Goal: Task Accomplishment & Management: Use online tool/utility

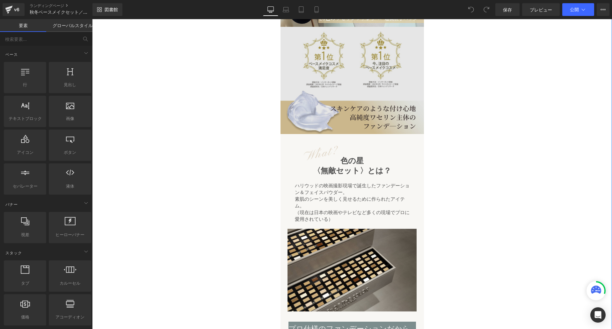
scroll to position [113, 0]
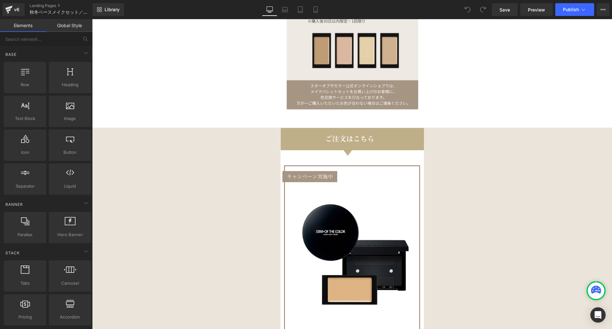
scroll to position [1815, 0]
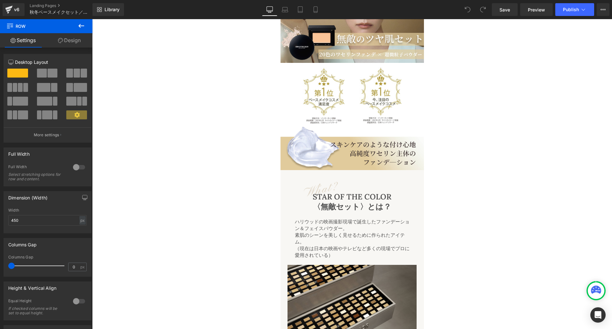
scroll to position [0, 0]
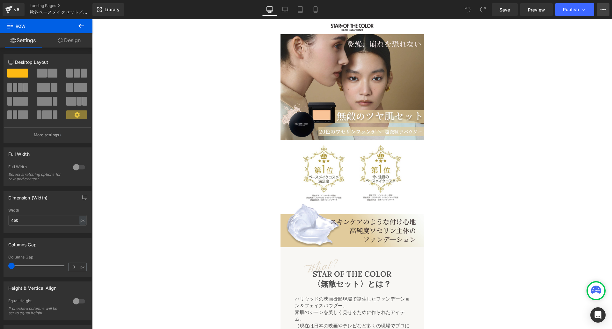
click at [605, 8] on icon at bounding box center [603, 9] width 5 height 5
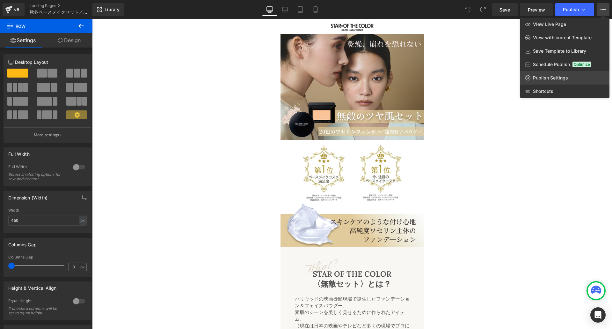
click at [545, 77] on span "Publish Settings" at bounding box center [550, 78] width 35 height 6
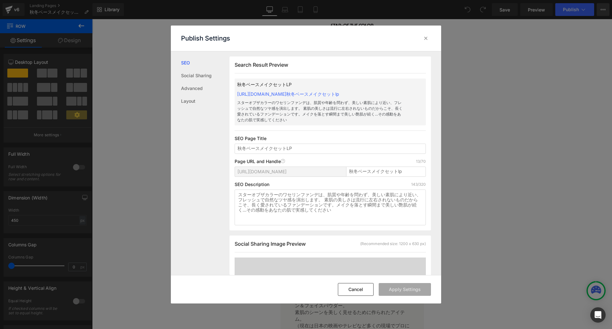
scroll to position [0, 0]
click at [425, 38] on icon at bounding box center [426, 38] width 6 height 6
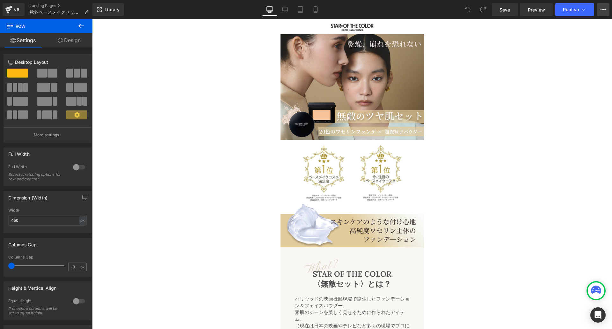
click at [604, 8] on icon at bounding box center [603, 9] width 5 height 5
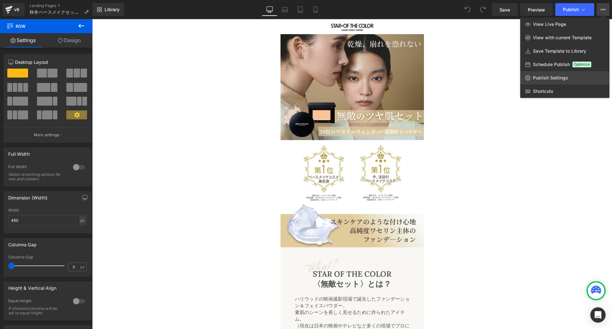
click at [544, 77] on span "Publish Settings" at bounding box center [550, 78] width 35 height 6
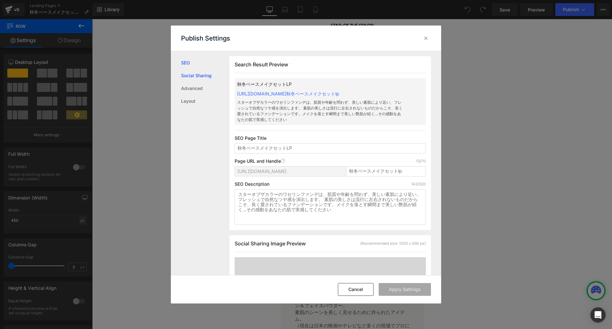
click at [200, 75] on link "Social Sharing" at bounding box center [205, 75] width 48 height 13
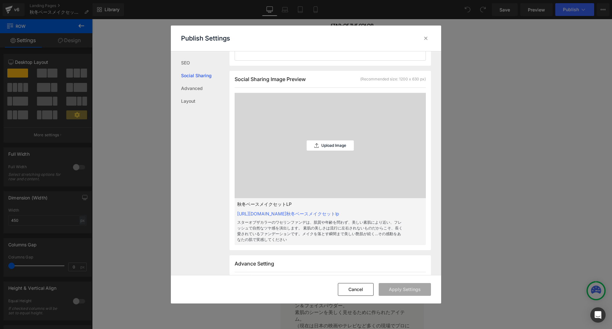
scroll to position [179, 0]
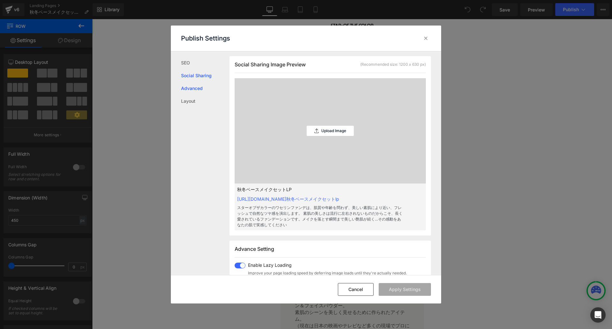
click at [192, 91] on link "Advanced" at bounding box center [205, 88] width 48 height 13
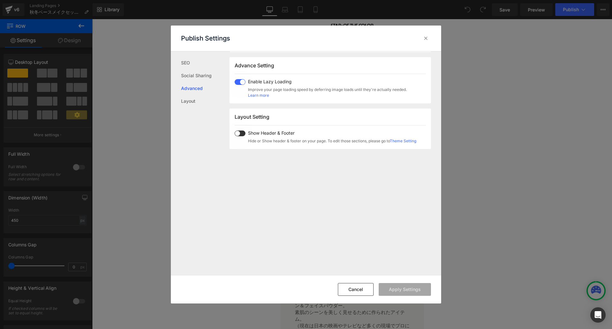
scroll to position [363, 0]
click at [196, 76] on link "Social Sharing" at bounding box center [205, 75] width 48 height 13
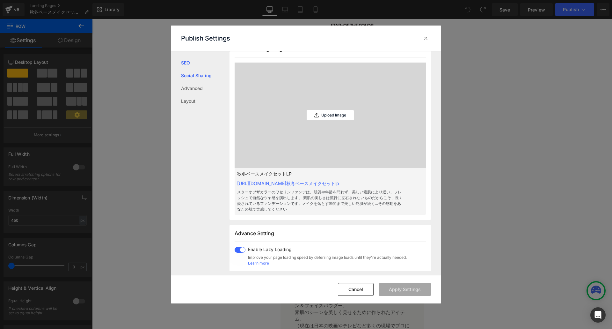
scroll to position [179, 0]
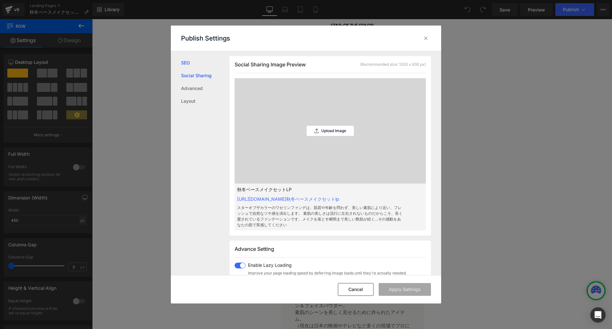
click at [188, 65] on link "SEO" at bounding box center [205, 62] width 48 height 13
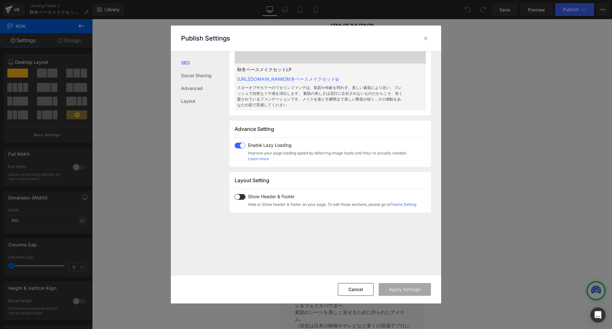
scroll to position [301, 0]
click at [354, 286] on button "Cancel" at bounding box center [356, 289] width 36 height 13
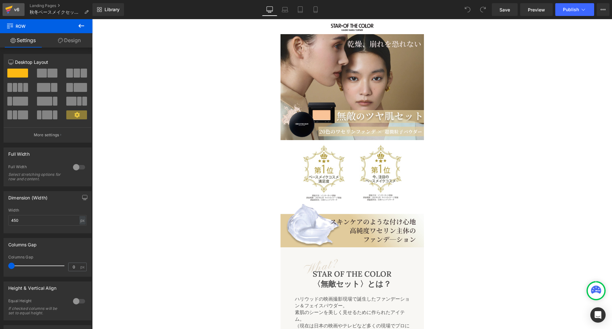
click at [8, 8] on icon at bounding box center [8, 8] width 7 height 4
